Goal: Find specific page/section: Find specific page/section

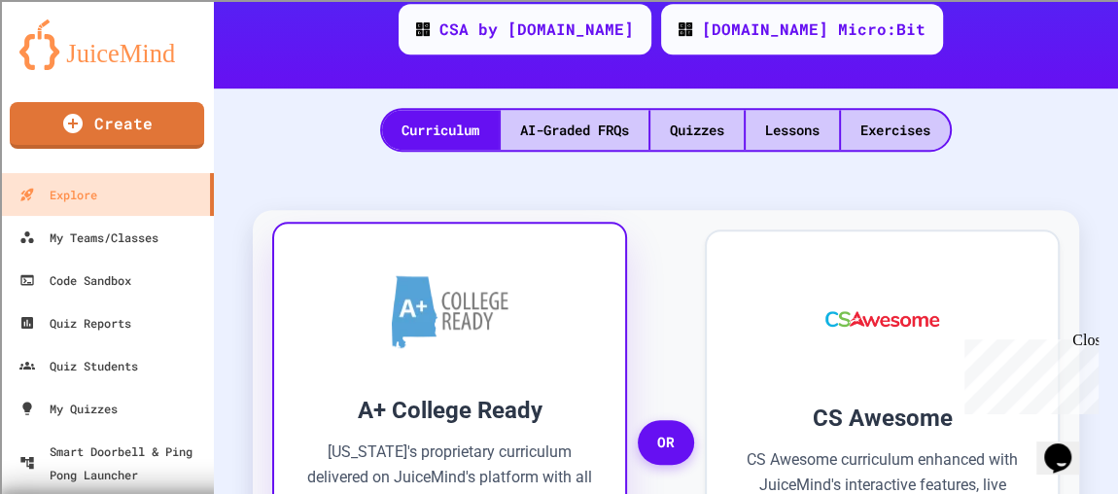
scroll to position [530, 0]
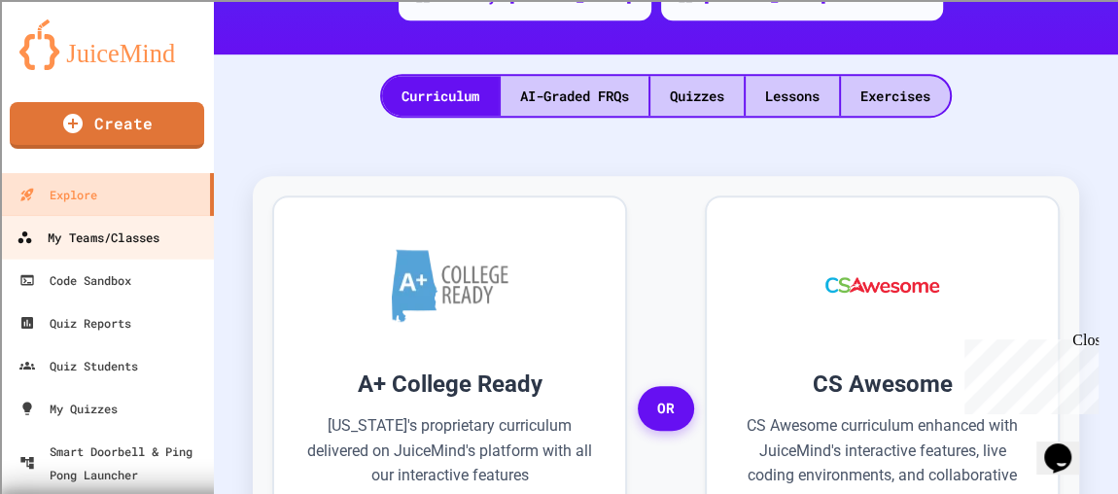
click at [117, 241] on div "My Teams/Classes" at bounding box center [88, 238] width 143 height 24
